Goal: Task Accomplishment & Management: Use online tool/utility

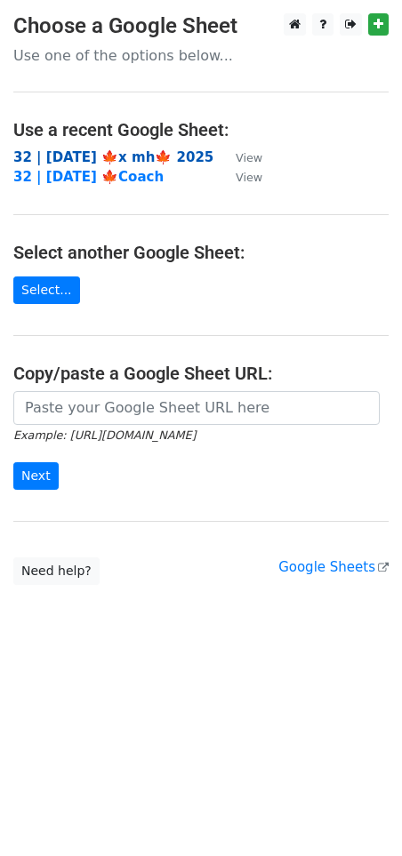
click at [110, 156] on strong "32 | OCT 2 🍁x mh🍁 2025" at bounding box center [113, 157] width 200 height 16
click at [84, 156] on strong "32 | [DATE] 🍁x mh🍁 2025" at bounding box center [113, 157] width 200 height 16
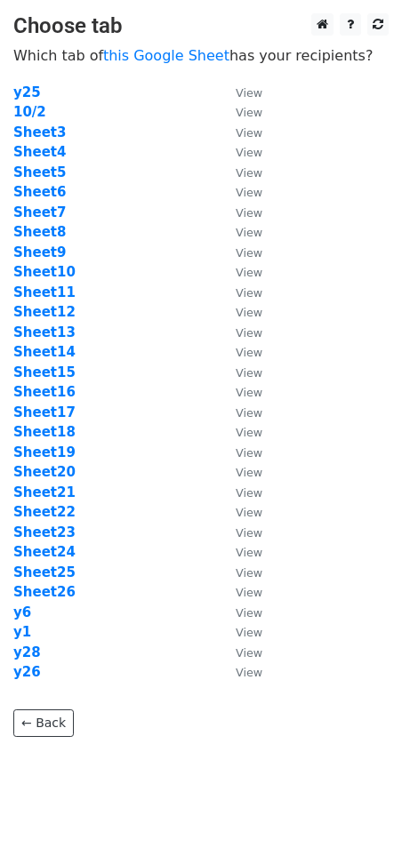
click at [124, 163] on td "Sheet5" at bounding box center [115, 173] width 205 height 20
click at [46, 212] on strong "Sheet7" at bounding box center [39, 213] width 52 height 16
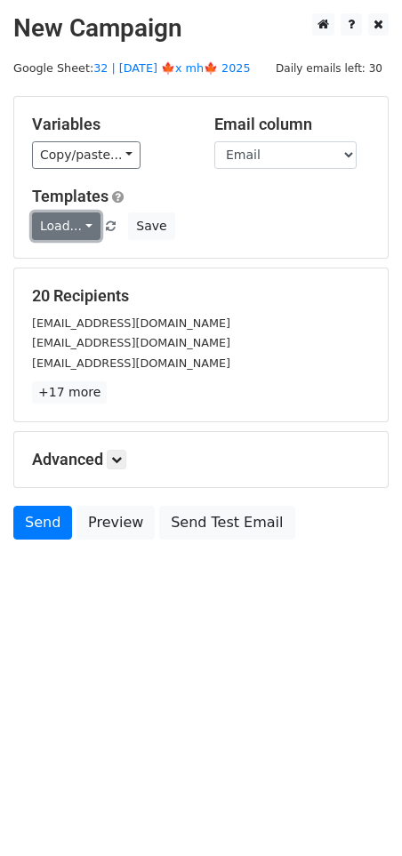
click at [58, 226] on link "Load..." at bounding box center [66, 227] width 68 height 28
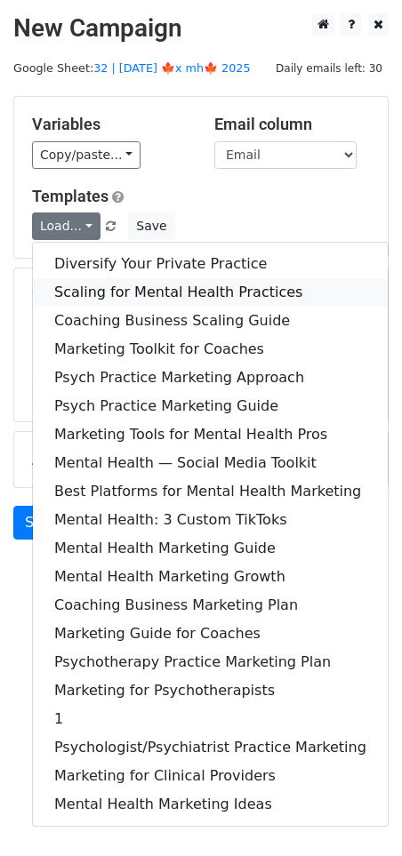
click at [127, 283] on link "Scaling for Mental Health Practices" at bounding box center [210, 292] width 355 height 28
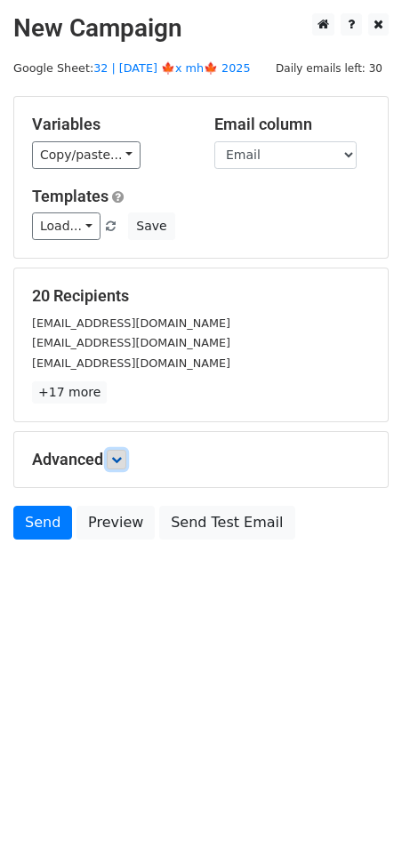
click at [117, 457] on icon at bounding box center [116, 459] width 11 height 11
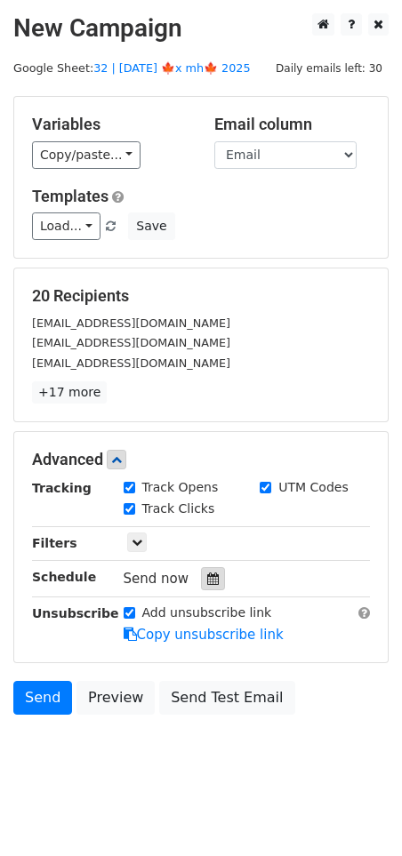
click at [212, 581] on div at bounding box center [213, 578] width 24 height 23
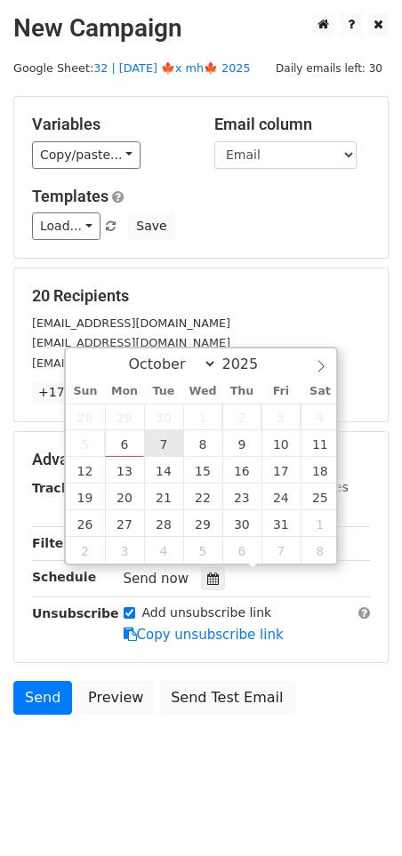
type input "2025-10-07 12:00"
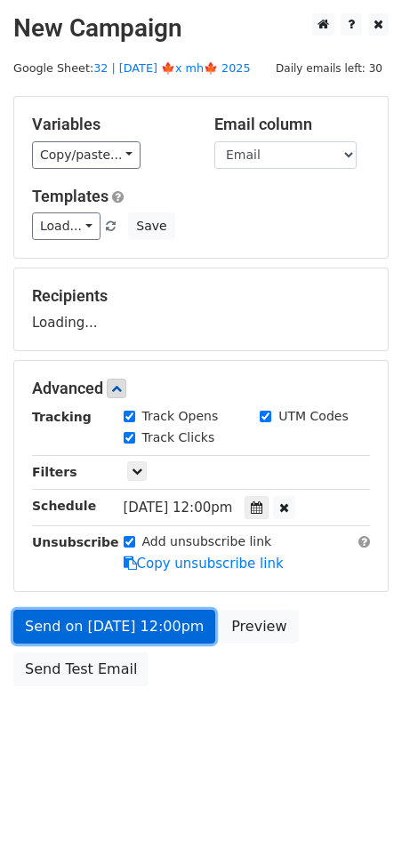
click at [150, 623] on link "Send on Oct 7 at 12:00pm" at bounding box center [114, 627] width 202 height 34
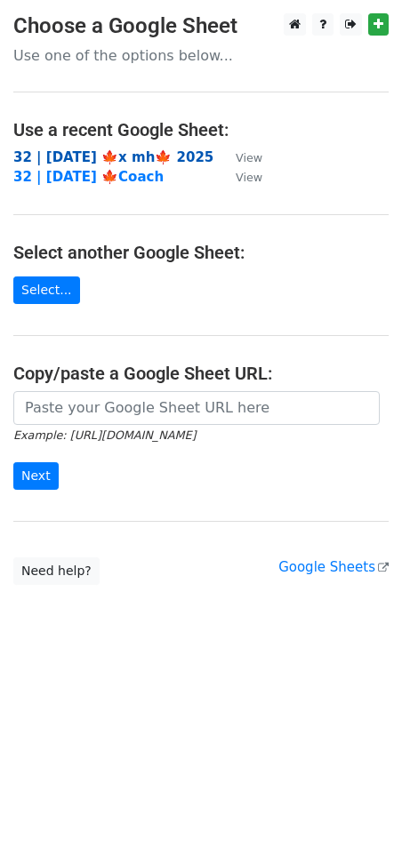
click at [134, 164] on strong "32 | [DATE] 🍁x mh🍁 2025" at bounding box center [113, 157] width 200 height 16
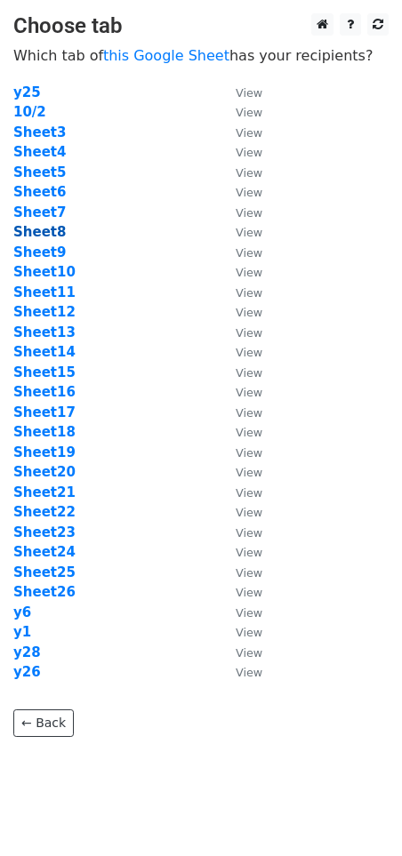
click at [37, 233] on strong "Sheet8" at bounding box center [39, 232] width 52 height 16
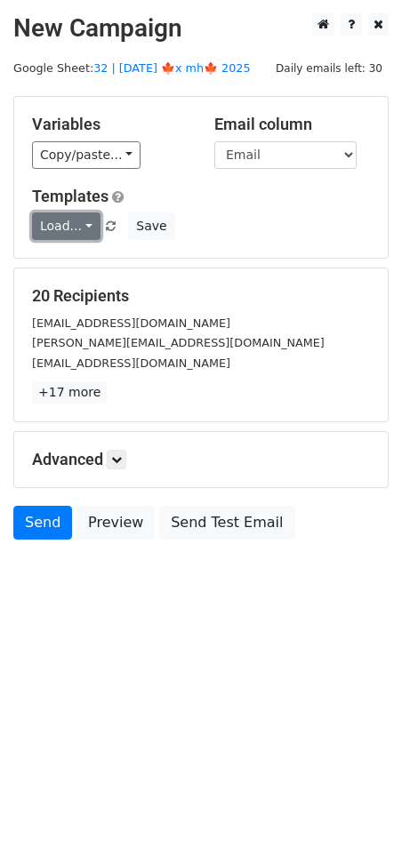
click at [77, 221] on link "Load..." at bounding box center [66, 227] width 68 height 28
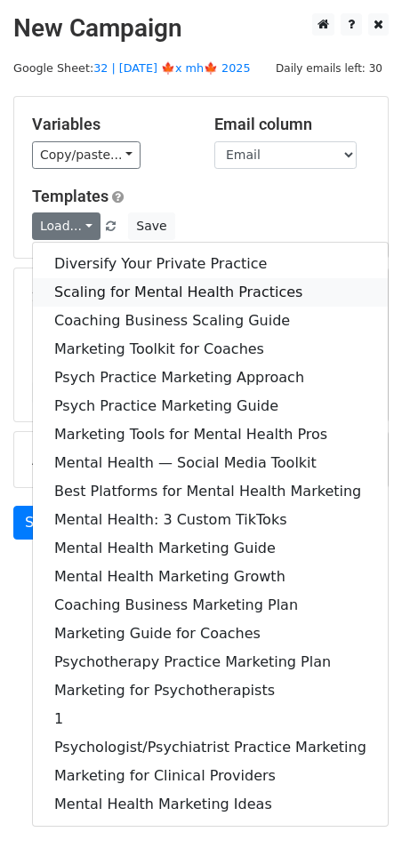
click at [76, 286] on link "Scaling for Mental Health Practices" at bounding box center [210, 292] width 355 height 28
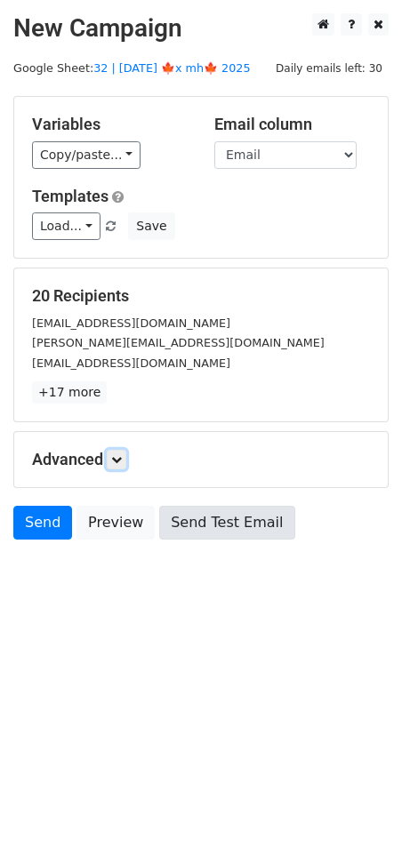
drag, startPoint x: 118, startPoint y: 453, endPoint x: 159, endPoint y: 505, distance: 65.8
click at [119, 454] on icon at bounding box center [116, 459] width 11 height 11
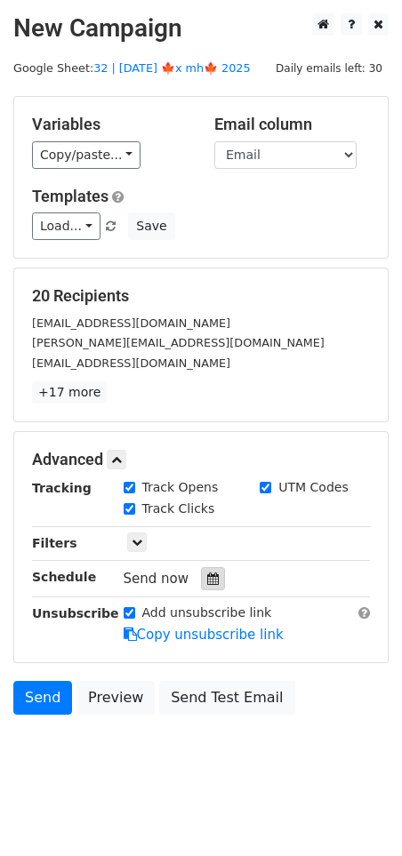
click at [201, 567] on div at bounding box center [213, 578] width 24 height 23
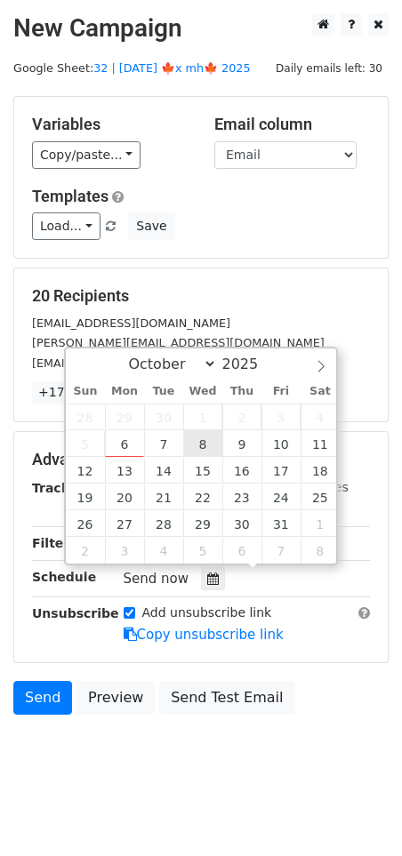
type input "2025-10-08 12:00"
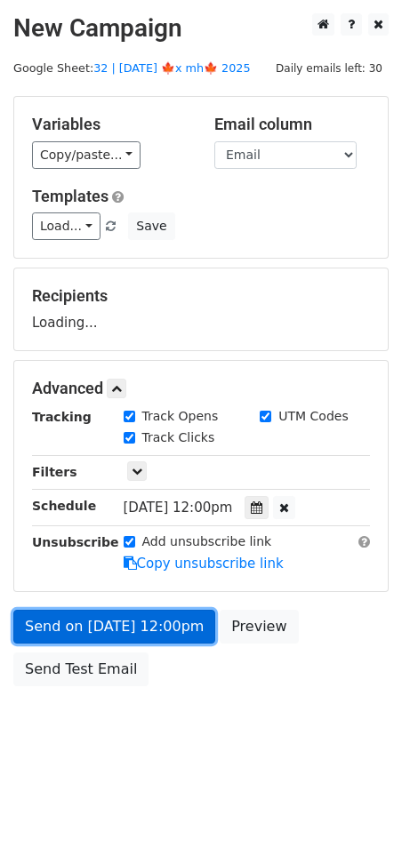
click at [140, 622] on link "Send on Oct 8 at 12:00pm" at bounding box center [114, 627] width 202 height 34
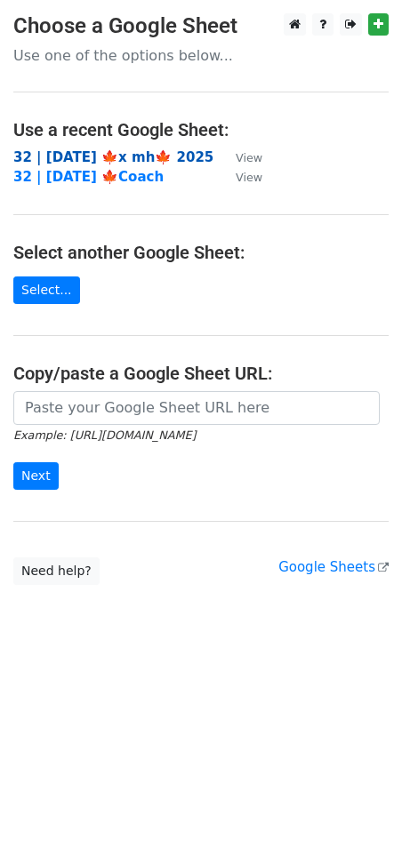
click at [124, 154] on strong "32 | [DATE] 🍁x mh🍁 2025" at bounding box center [113, 157] width 200 height 16
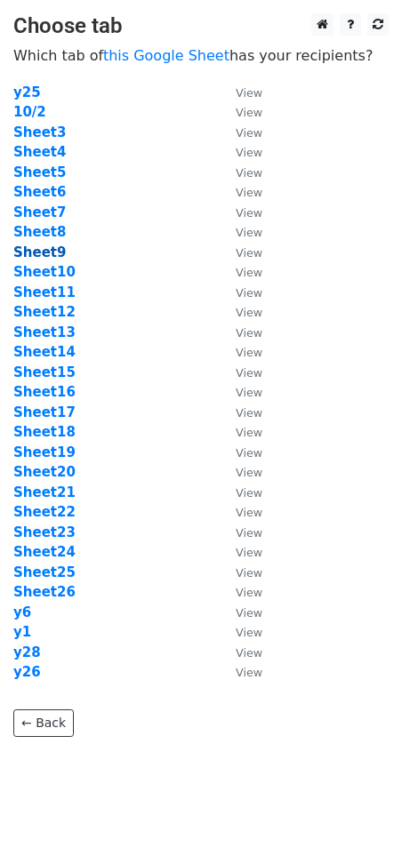
click at [46, 247] on strong "Sheet9" at bounding box center [39, 253] width 52 height 16
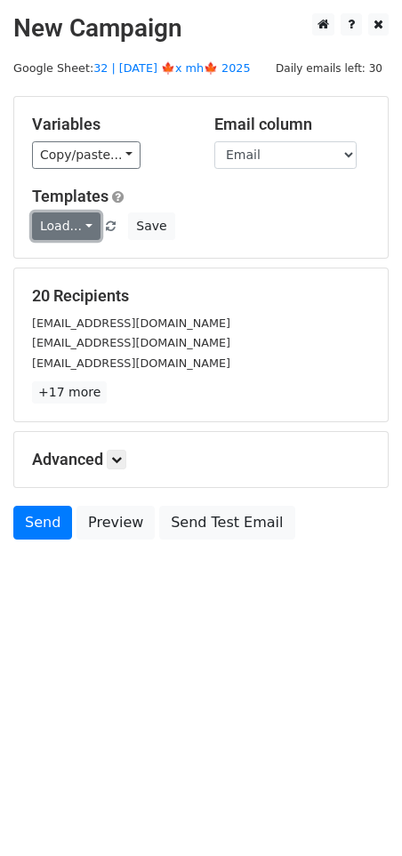
click at [64, 230] on link "Load..." at bounding box center [66, 227] width 68 height 28
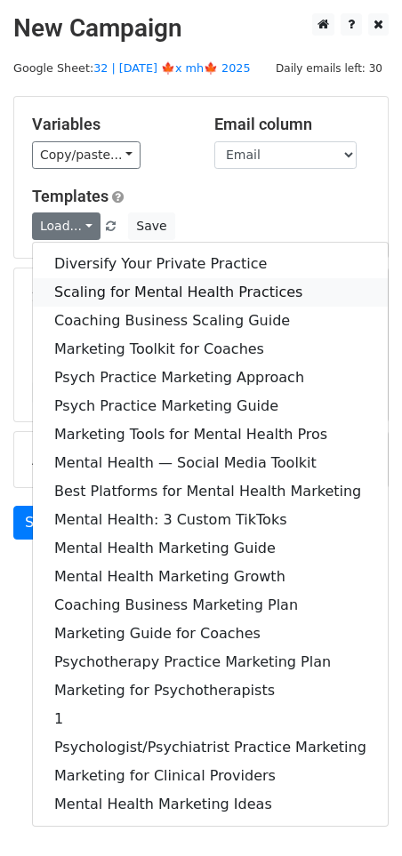
click at [125, 289] on link "Scaling for Mental Health Practices" at bounding box center [210, 292] width 355 height 28
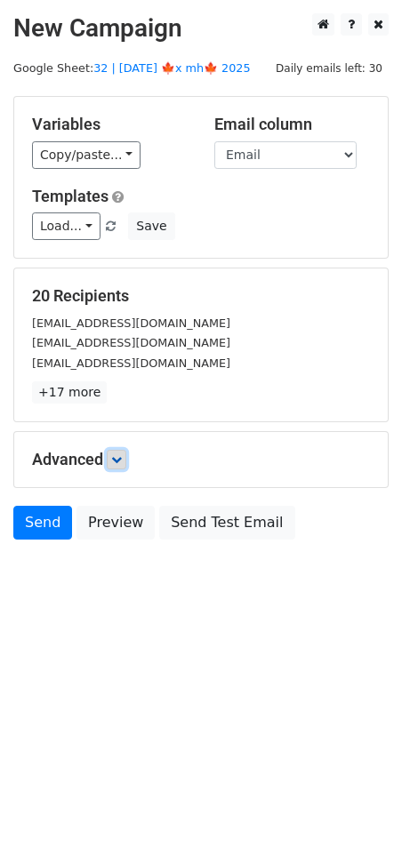
click at [120, 457] on icon at bounding box center [116, 459] width 11 height 11
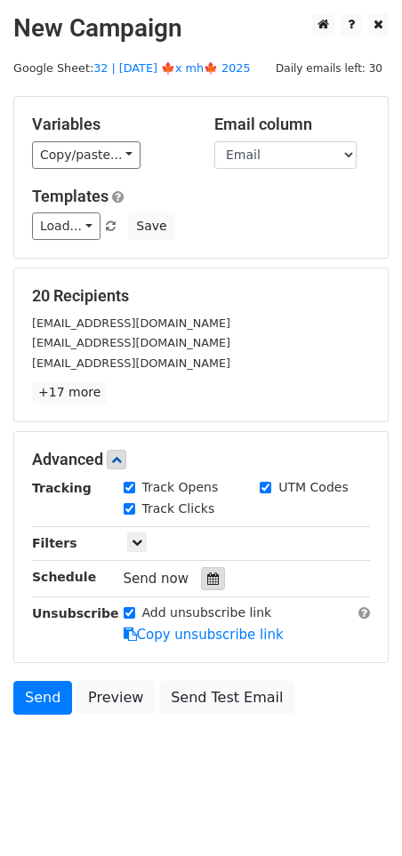
click at [207, 579] on icon at bounding box center [213, 579] width 12 height 12
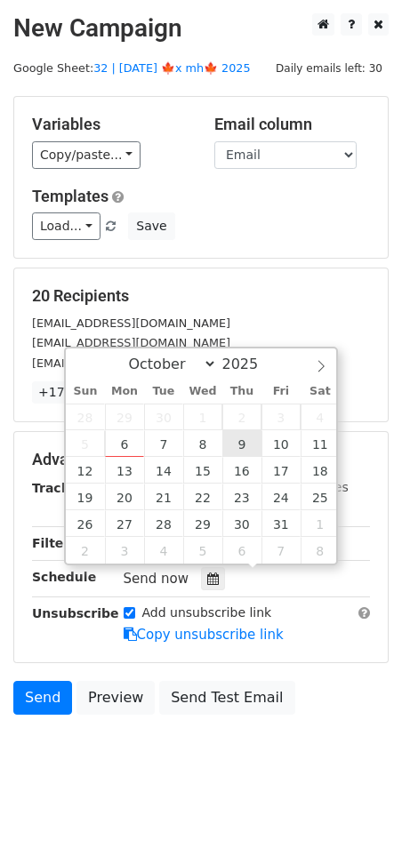
type input "2025-10-09 12:00"
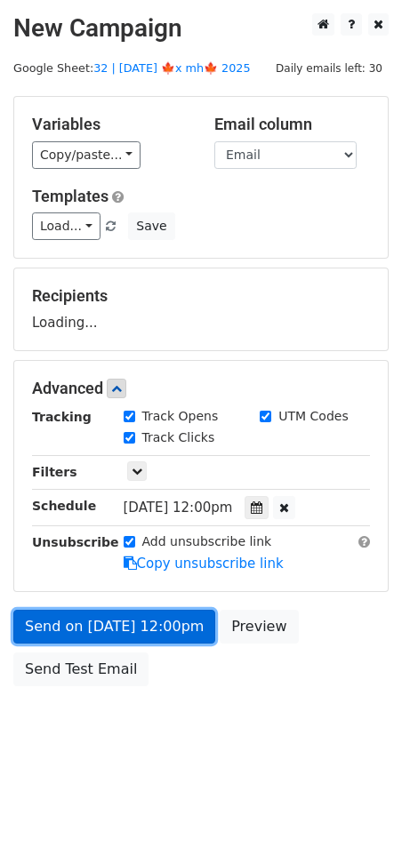
click at [152, 622] on link "Send on Oct 9 at 12:00pm" at bounding box center [114, 627] width 202 height 34
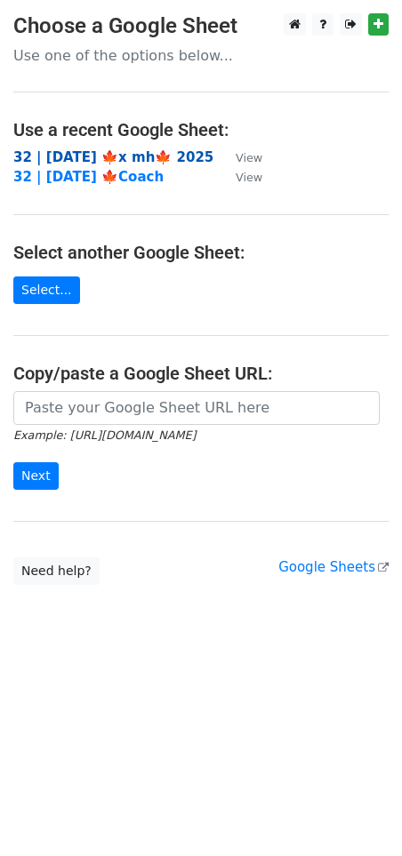
click at [136, 164] on strong "32 | [DATE] 🍁x mh🍁 2025" at bounding box center [113, 157] width 200 height 16
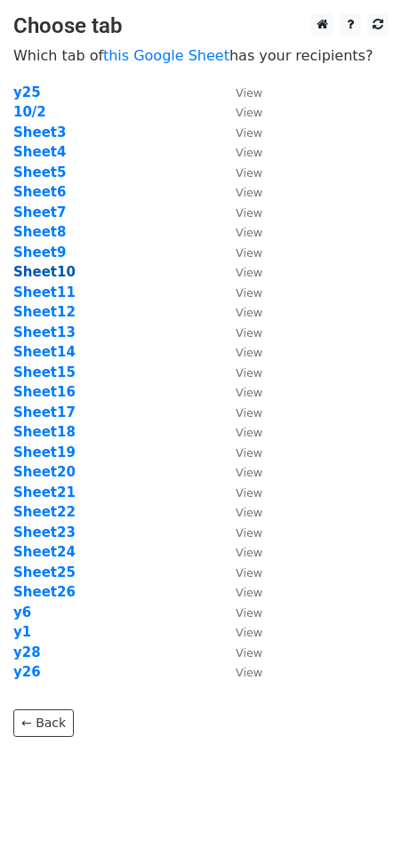
click at [44, 269] on strong "Sheet10" at bounding box center [44, 272] width 62 height 16
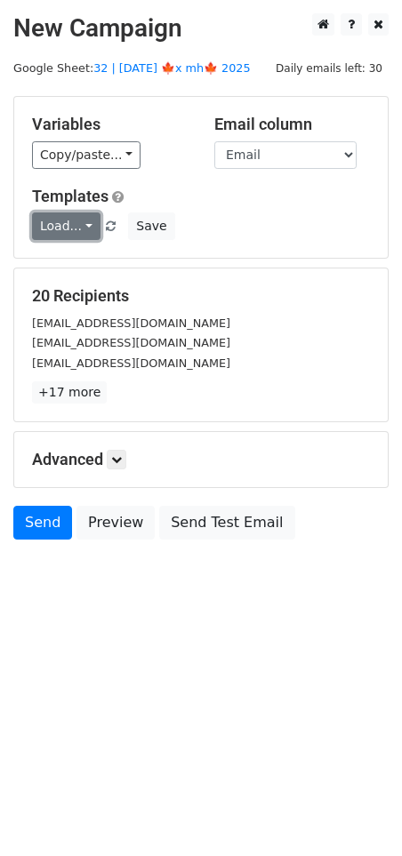
click at [62, 223] on link "Load..." at bounding box center [66, 227] width 68 height 28
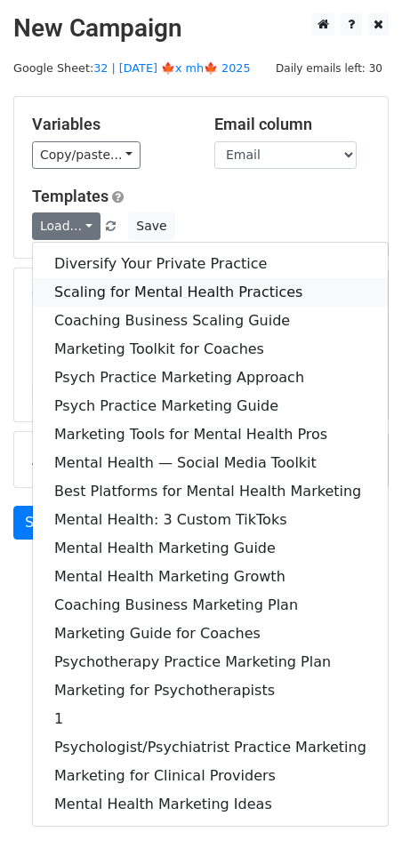
click at [125, 285] on link "Scaling for Mental Health Practices" at bounding box center [210, 292] width 355 height 28
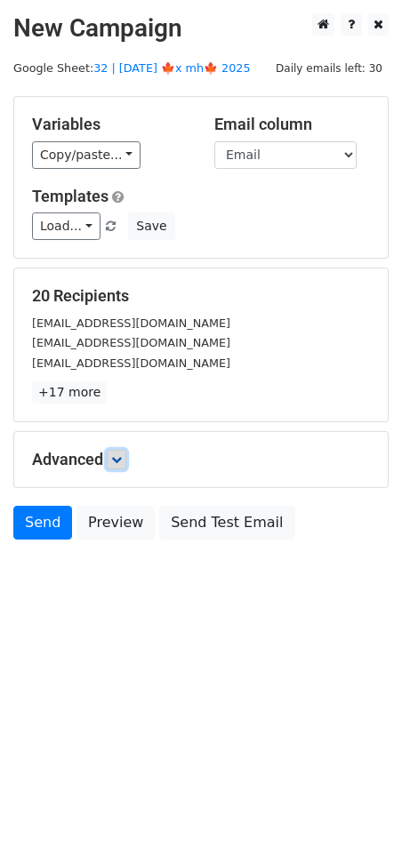
click at [119, 460] on icon at bounding box center [116, 459] width 11 height 11
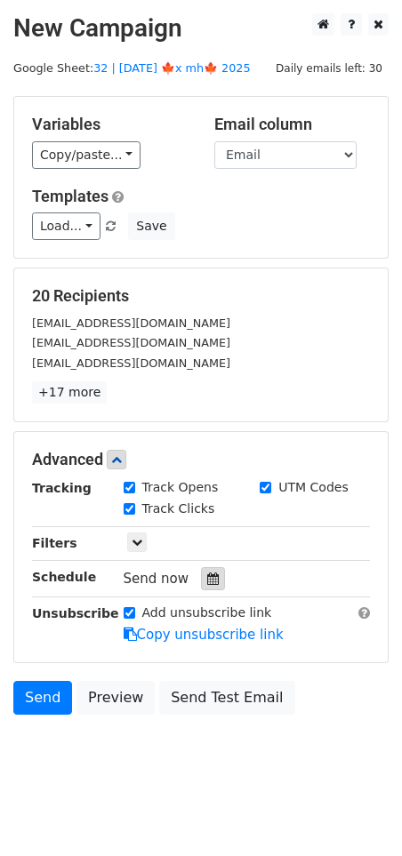
click at [207, 576] on icon at bounding box center [213, 579] width 12 height 12
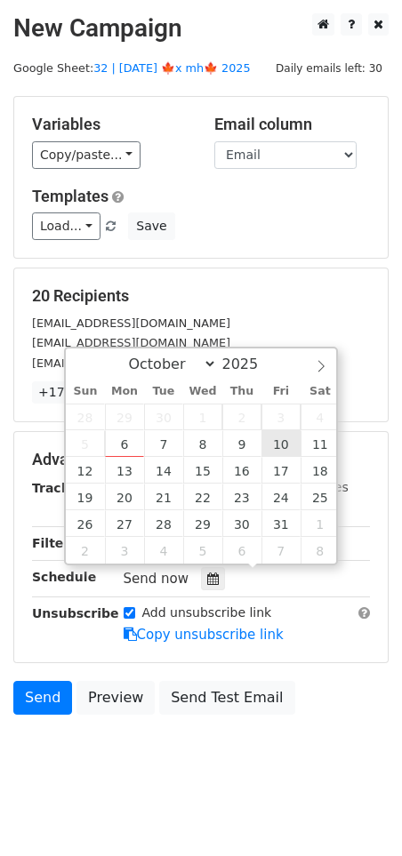
type input "2025-10-10 12:00"
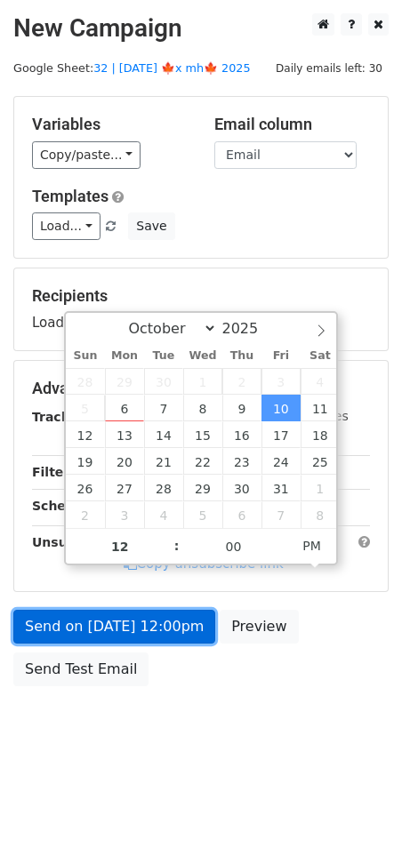
click at [153, 636] on link "Send on Oct 10 at 12:00pm" at bounding box center [114, 627] width 202 height 34
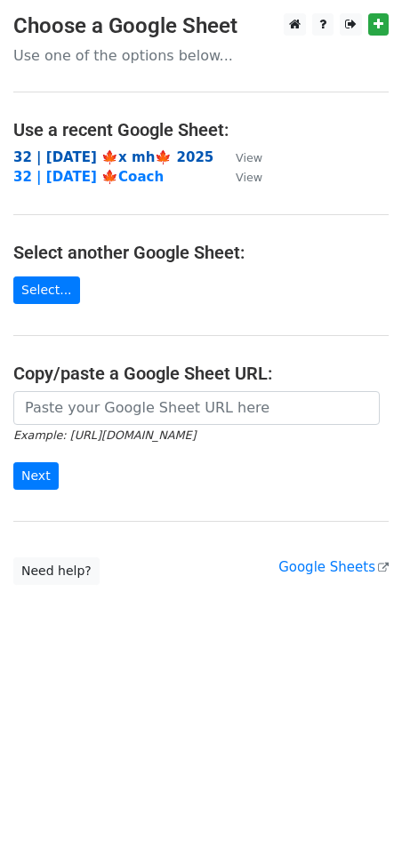
click at [108, 158] on strong "32 | [DATE] 🍁x mh🍁 2025" at bounding box center [113, 157] width 200 height 16
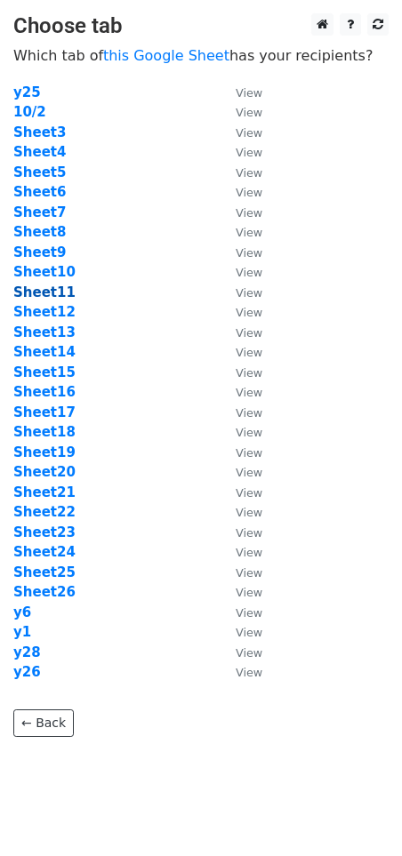
click at [51, 293] on strong "Sheet11" at bounding box center [44, 293] width 62 height 16
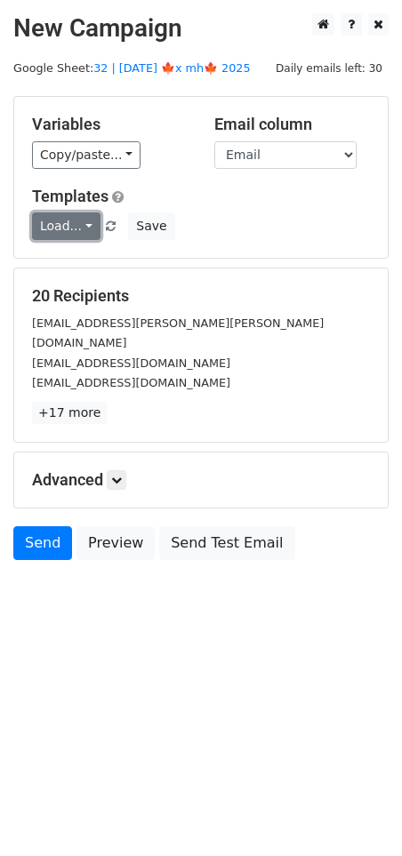
click at [76, 229] on link "Load..." at bounding box center [66, 227] width 68 height 28
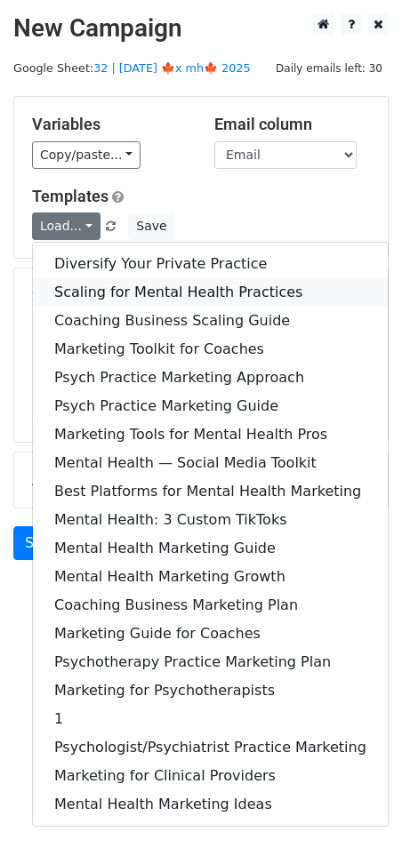
click at [142, 285] on link "Scaling for Mental Health Practices" at bounding box center [210, 292] width 355 height 28
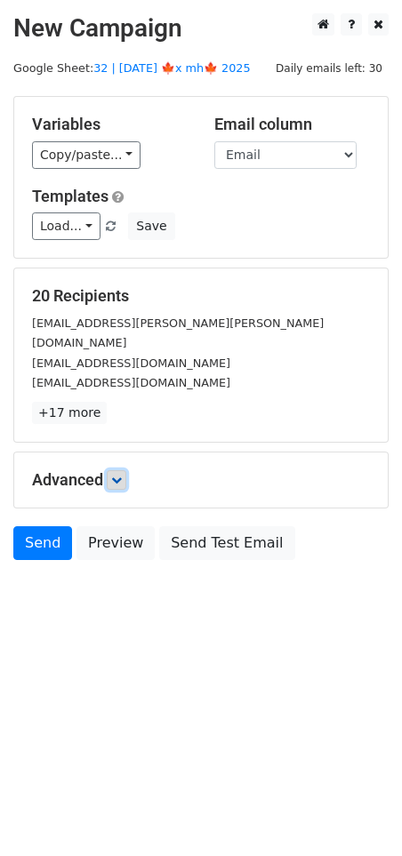
click at [118, 475] on icon at bounding box center [116, 480] width 11 height 11
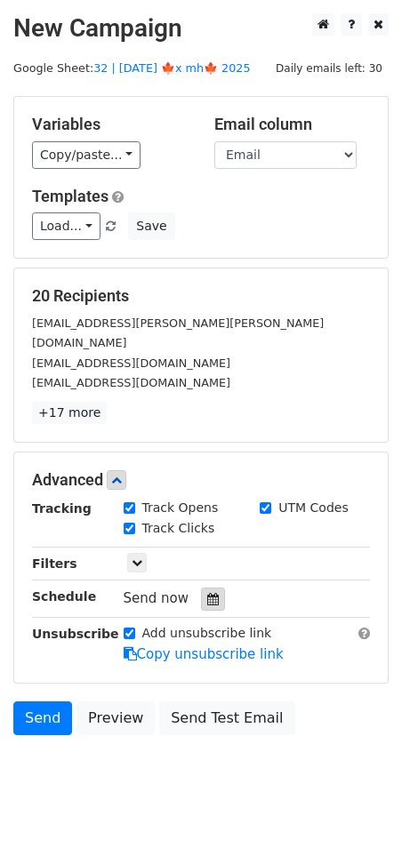
click at [207, 593] on icon at bounding box center [213, 599] width 12 height 12
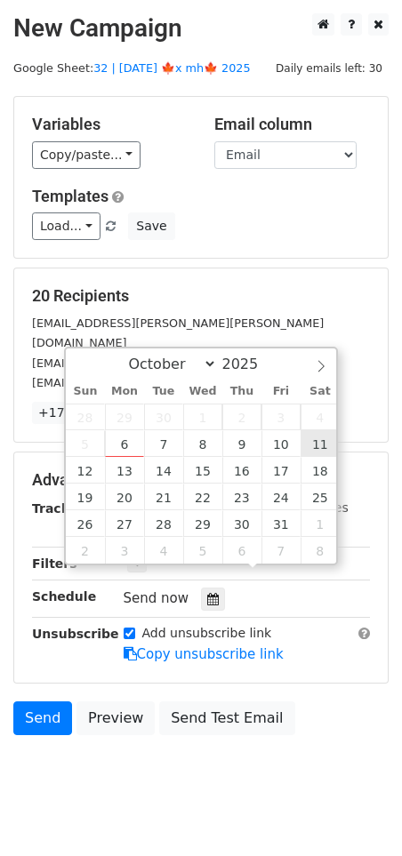
type input "[DATE] 12:00"
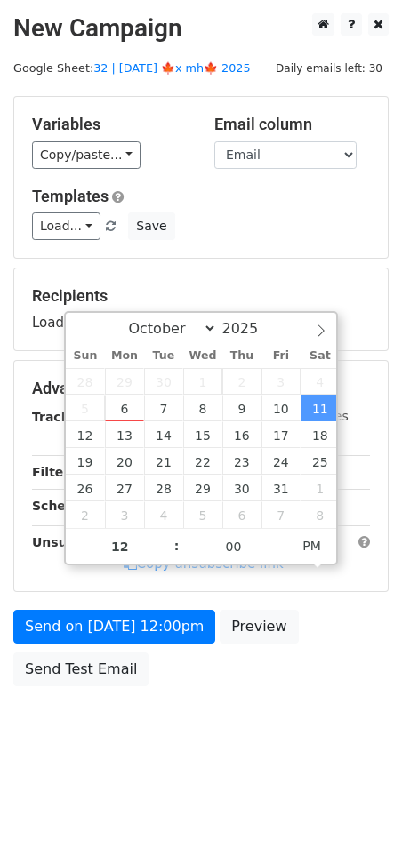
click at [148, 650] on div "Send on Oct 11 at 12:00pm Preview Send Test Email" at bounding box center [201, 652] width 402 height 85
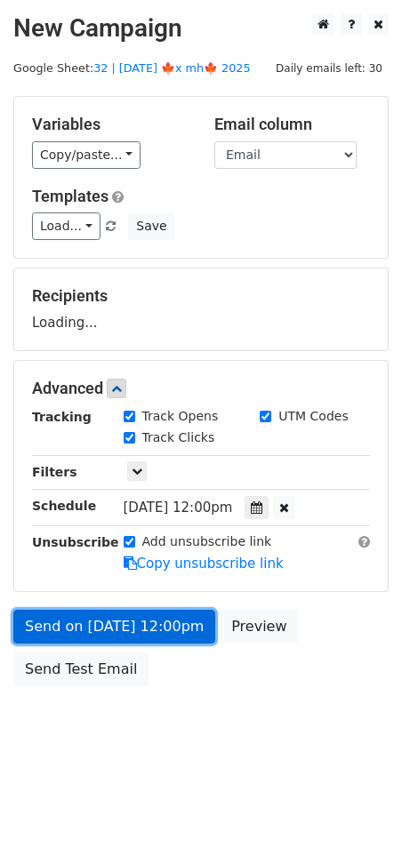
click at [159, 632] on link "Send on Oct 11 at 12:00pm" at bounding box center [114, 627] width 202 height 34
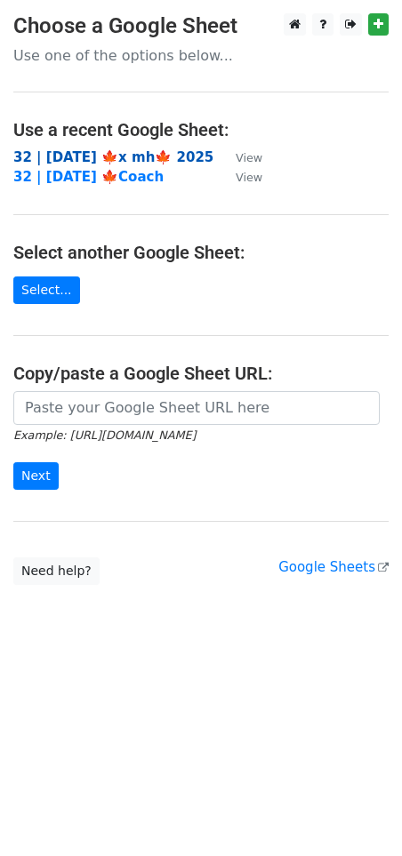
click at [166, 156] on strong "32 | [DATE] 🍁x mh🍁 2025" at bounding box center [113, 157] width 200 height 16
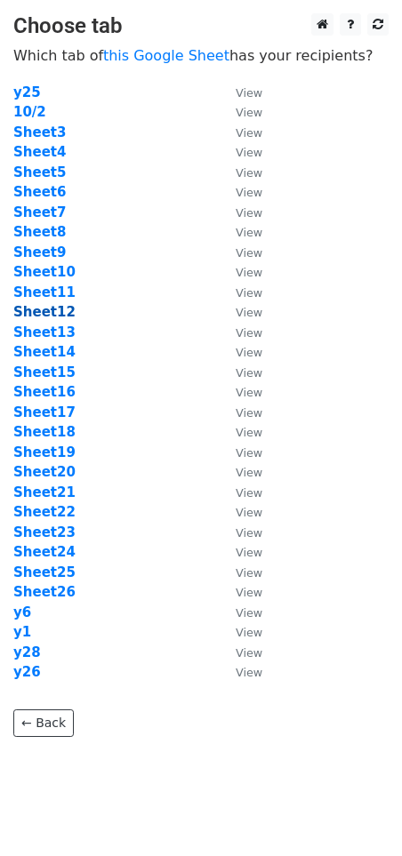
click at [51, 312] on strong "Sheet12" at bounding box center [44, 312] width 62 height 16
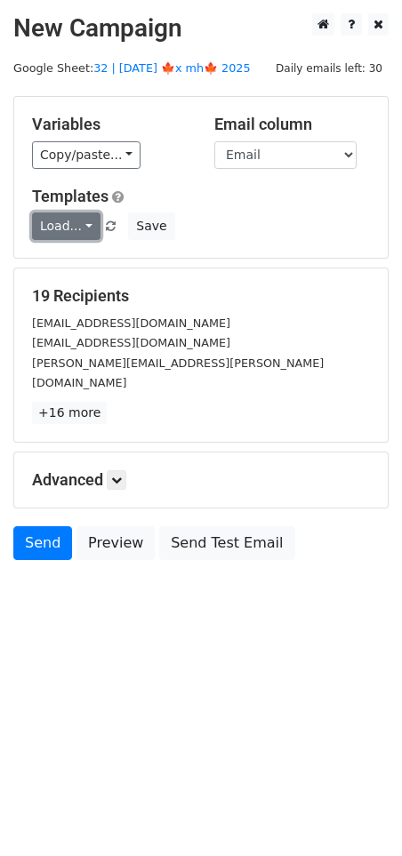
click at [82, 223] on link "Load..." at bounding box center [66, 227] width 68 height 28
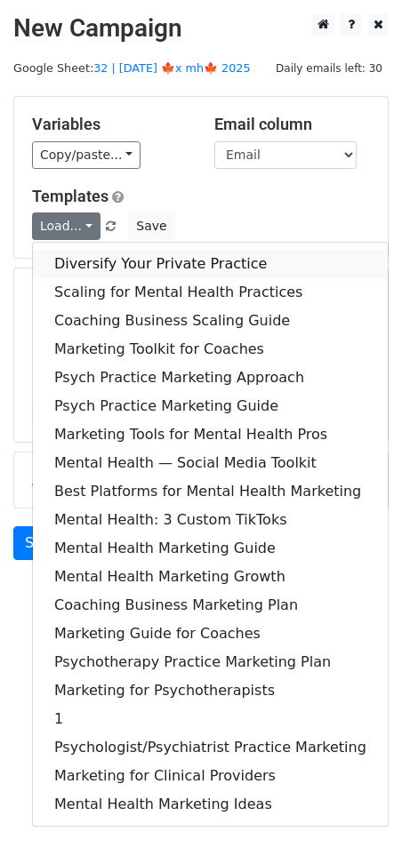
click at [107, 261] on link "Diversify Your Private Practice" at bounding box center [210, 264] width 355 height 28
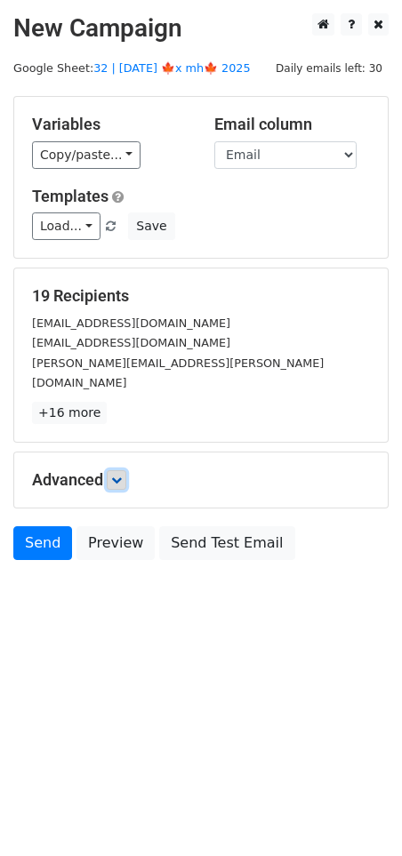
click at [126, 470] on link at bounding box center [117, 480] width 20 height 20
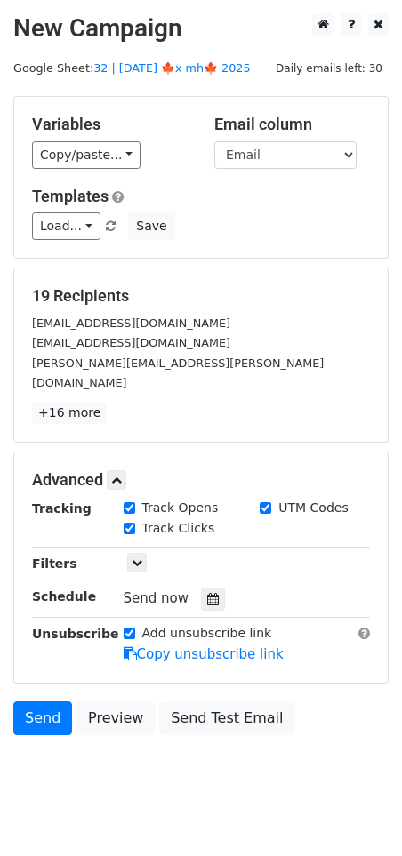
click at [197, 587] on div "Send now" at bounding box center [228, 599] width 209 height 24
click at [209, 588] on div "Tracking Track Opens UTM Codes Track Clicks Filters Only include spreadsheet ro…" at bounding box center [201, 582] width 338 height 166
click at [209, 593] on icon at bounding box center [213, 599] width 12 height 12
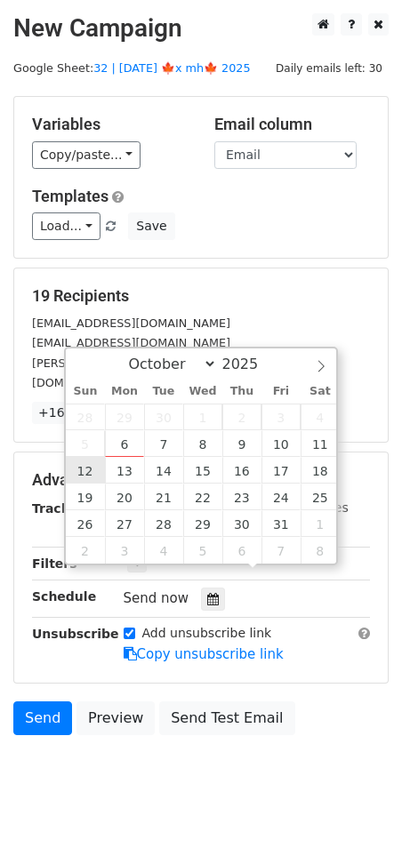
type input "[DATE] 12:00"
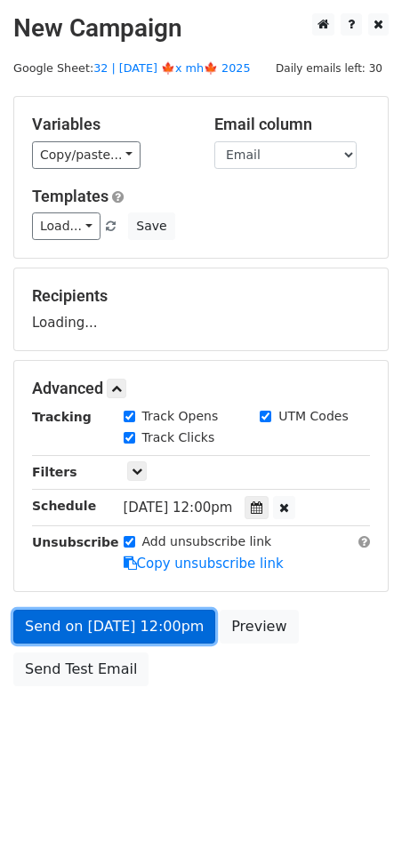
click at [101, 610] on link "Send on [DATE] 12:00pm" at bounding box center [114, 627] width 202 height 34
